Goal: Find specific page/section

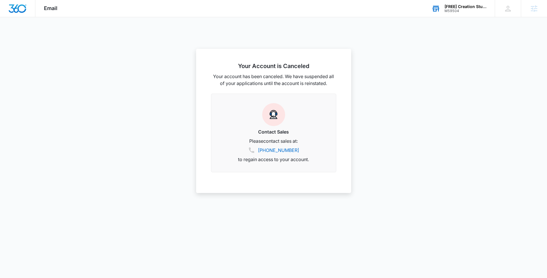
click at [461, 3] on div "[FREE] Creation Studios M59504 Your Accounts View All" at bounding box center [459, 8] width 72 height 17
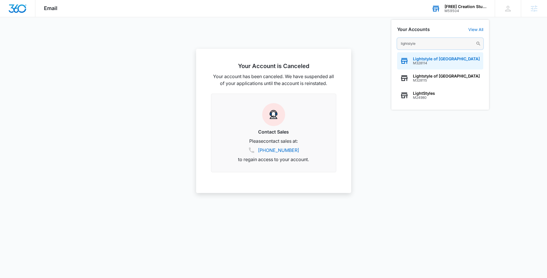
type input "lightstyle"
click at [435, 63] on span "M328114" at bounding box center [446, 63] width 67 height 4
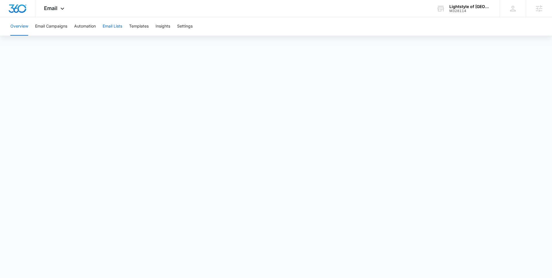
click at [120, 27] on button "Email Lists" at bounding box center [113, 26] width 20 height 18
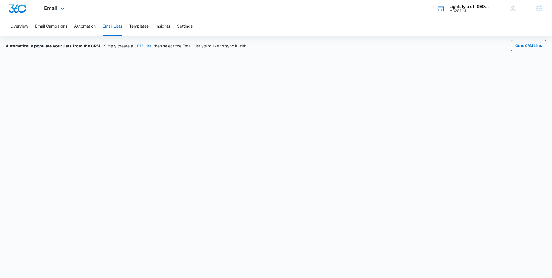
click at [457, 11] on div "M328114" at bounding box center [470, 11] width 42 height 4
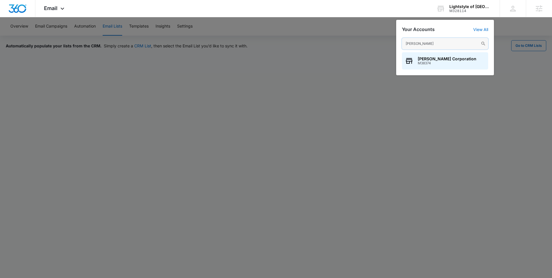
type input "[PERSON_NAME]"
click at [363, 55] on div at bounding box center [276, 139] width 552 height 278
